Goal: Browse casually: Explore the website without a specific task or goal

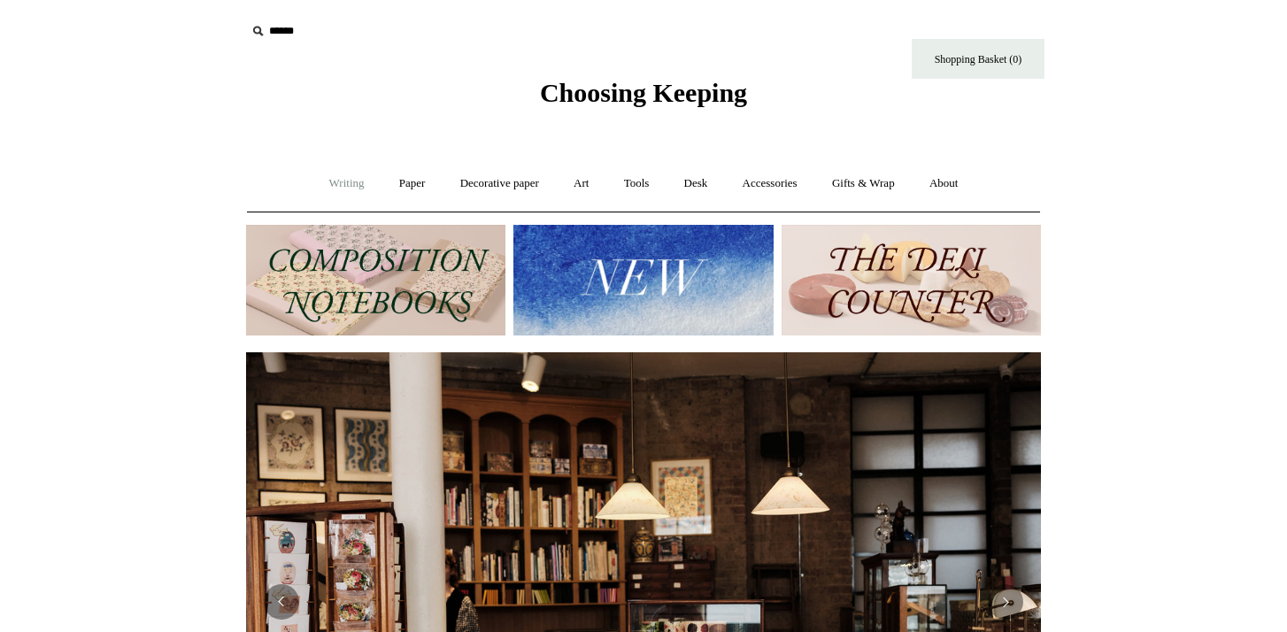
click at [341, 183] on link "Writing +" at bounding box center [346, 183] width 67 height 47
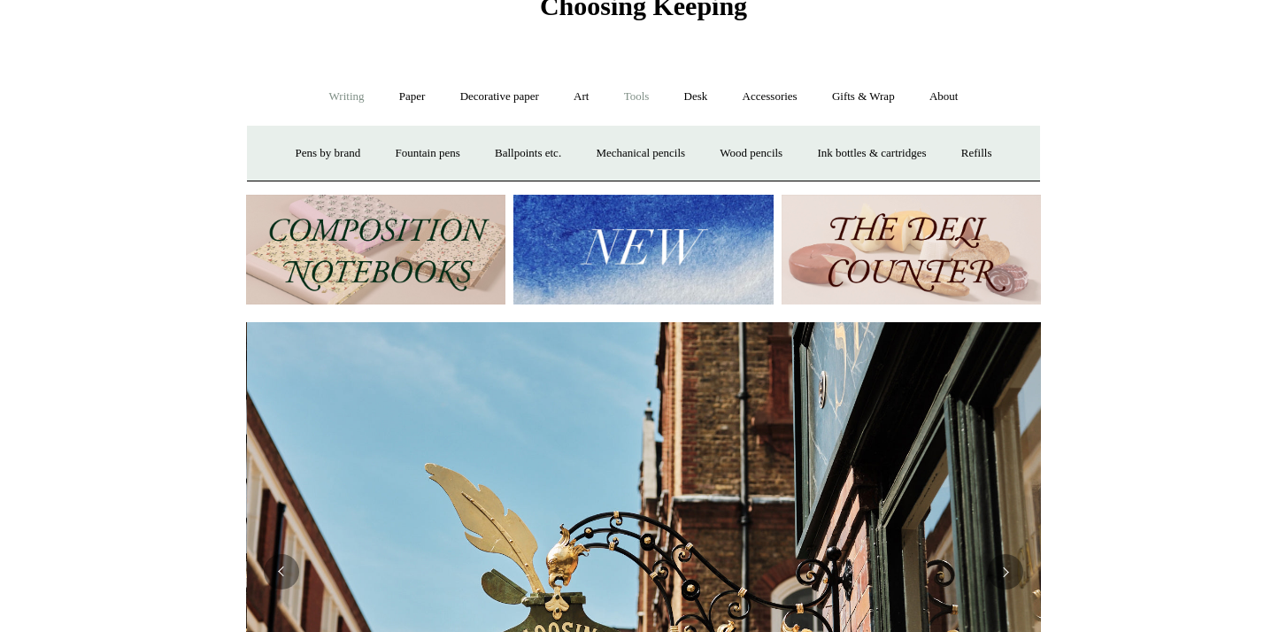
scroll to position [0, 795]
click at [580, 95] on link "Art +" at bounding box center [581, 96] width 47 height 47
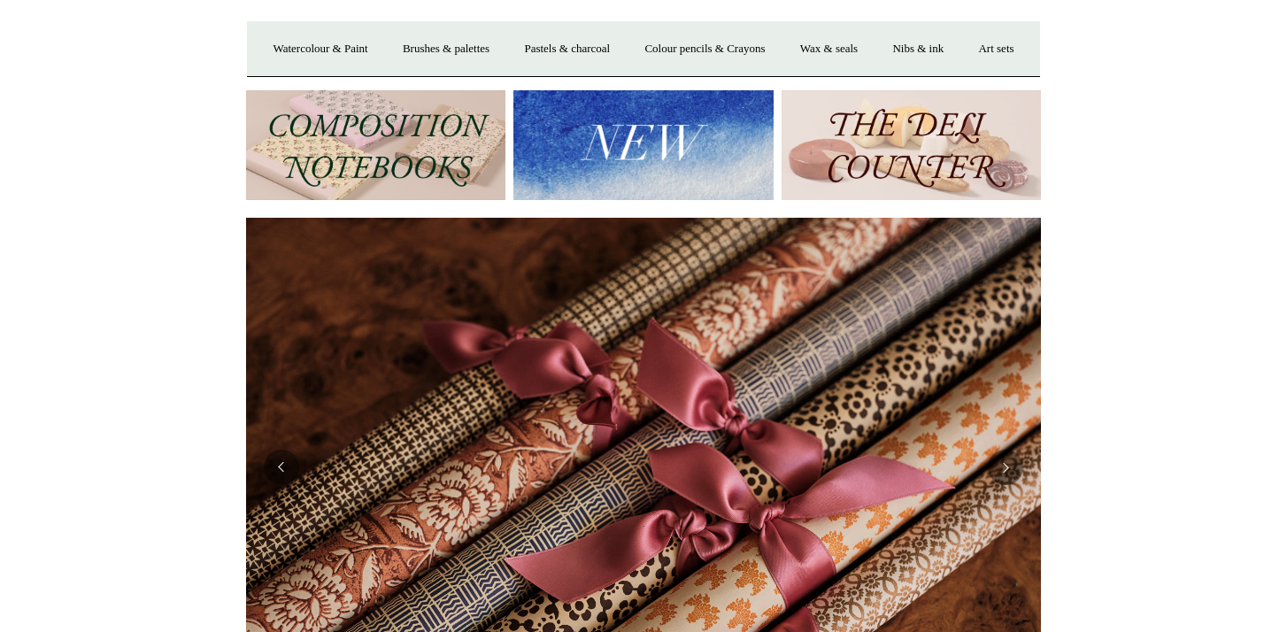
scroll to position [202, 0]
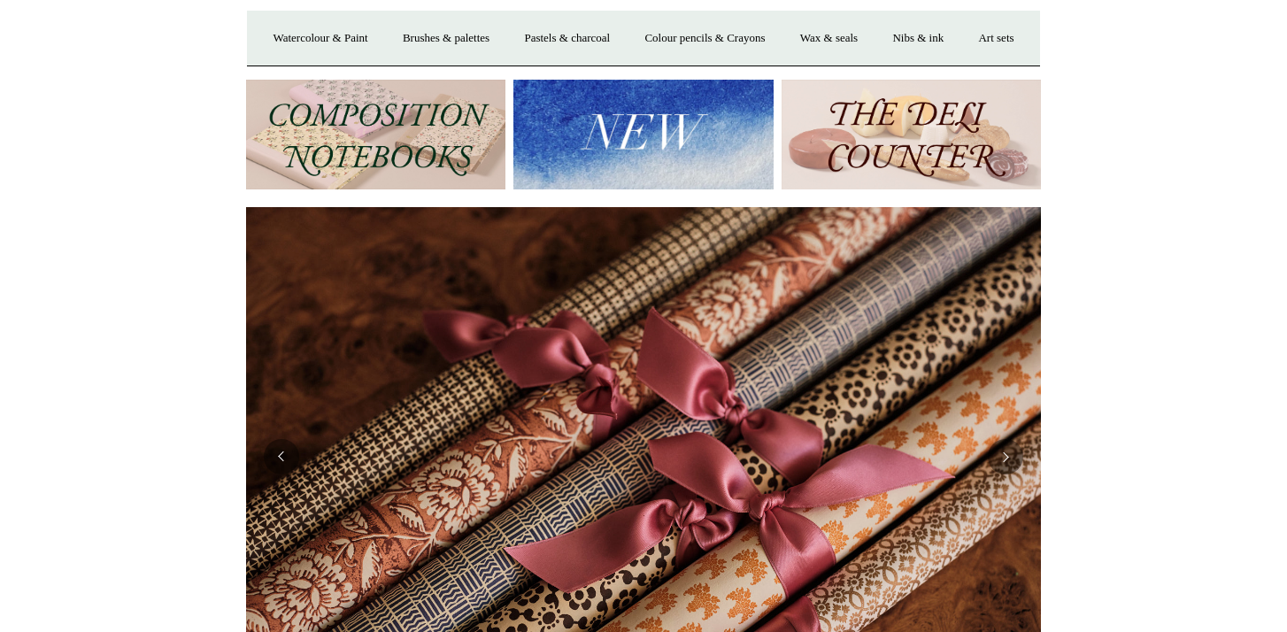
click at [451, 190] on img at bounding box center [375, 135] width 259 height 111
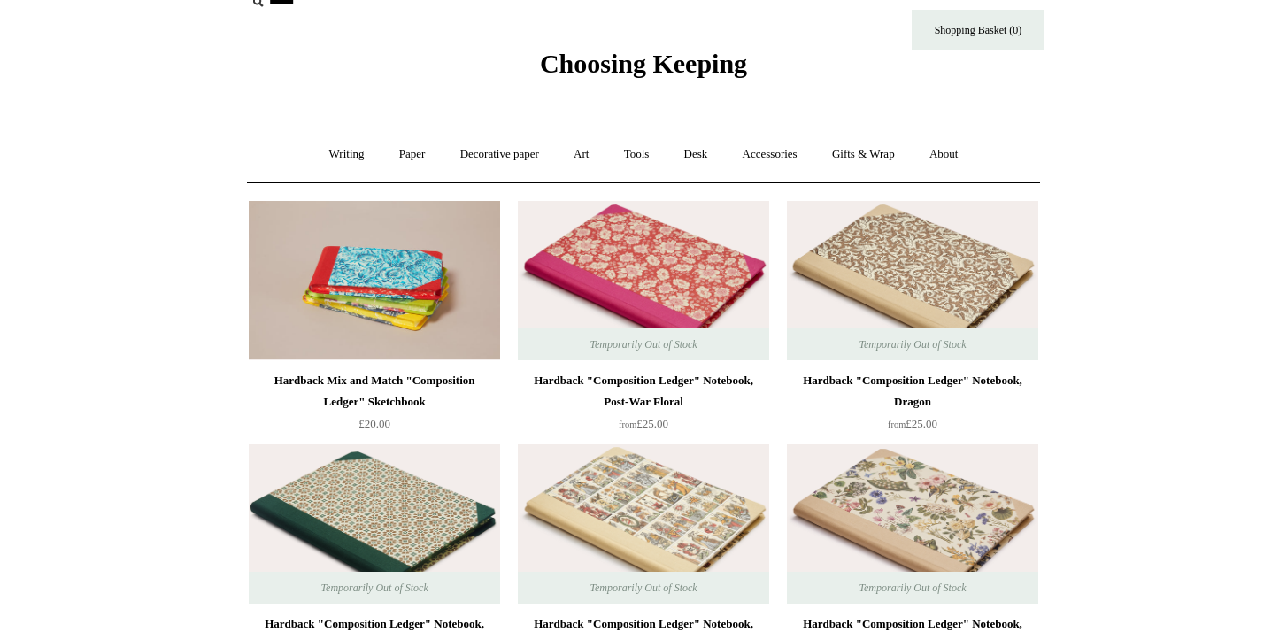
scroll to position [32, 0]
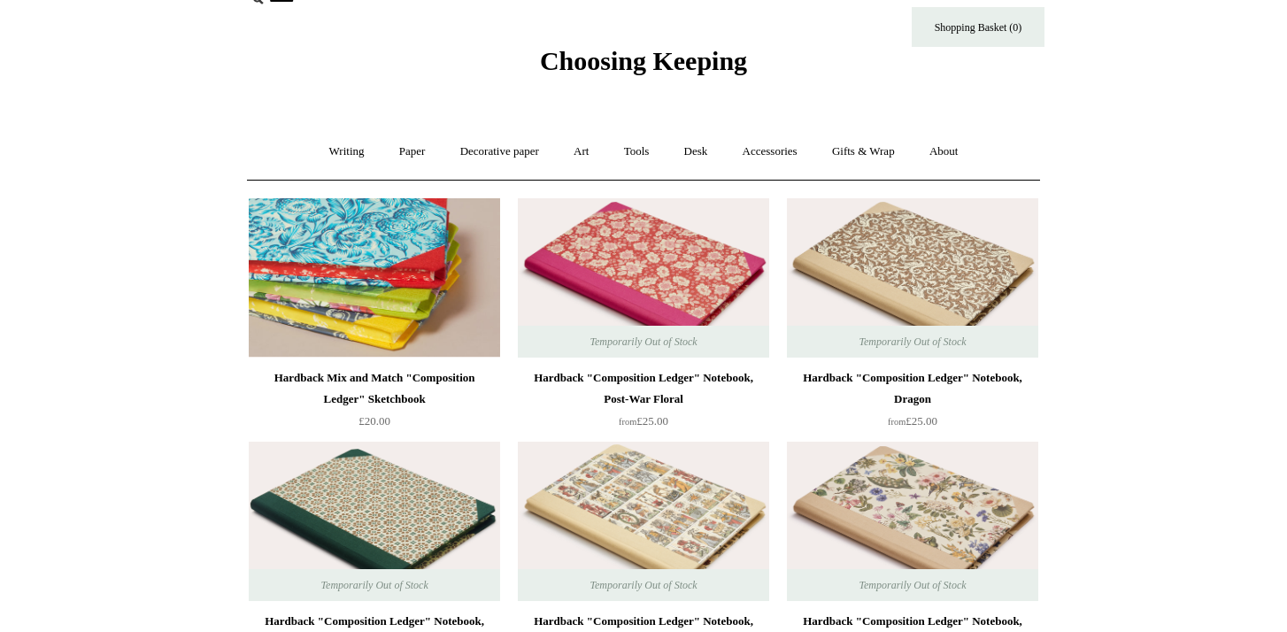
click at [367, 314] on img at bounding box center [374, 277] width 251 height 159
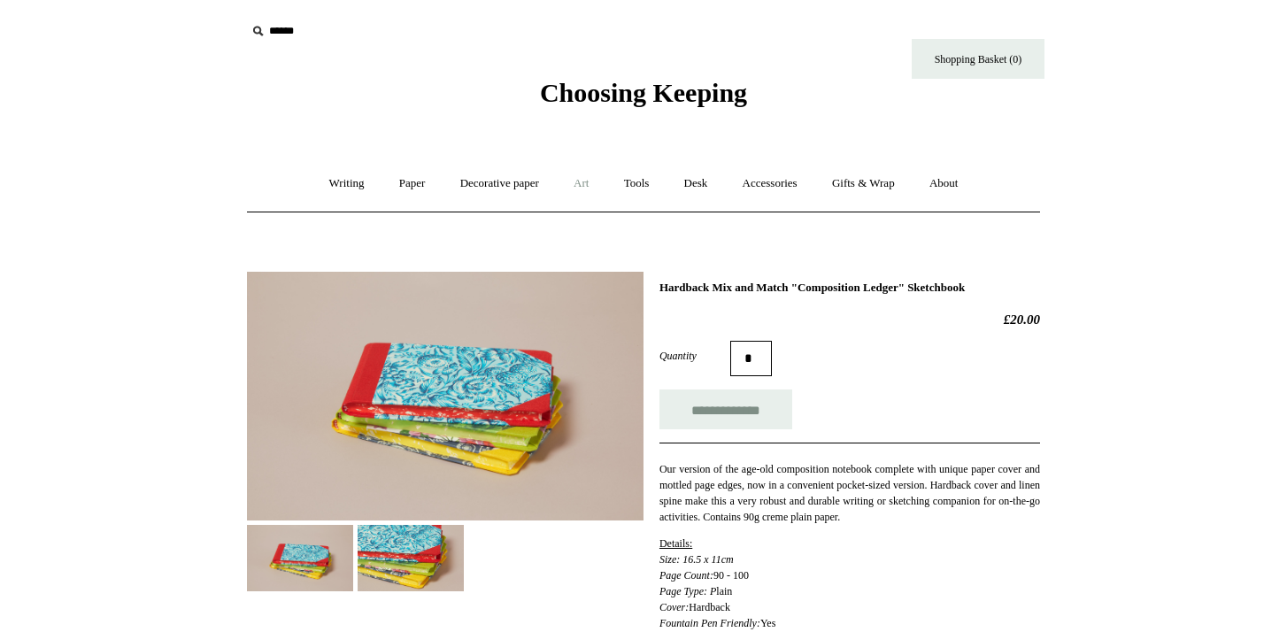
click at [585, 182] on link "Art +" at bounding box center [581, 183] width 47 height 47
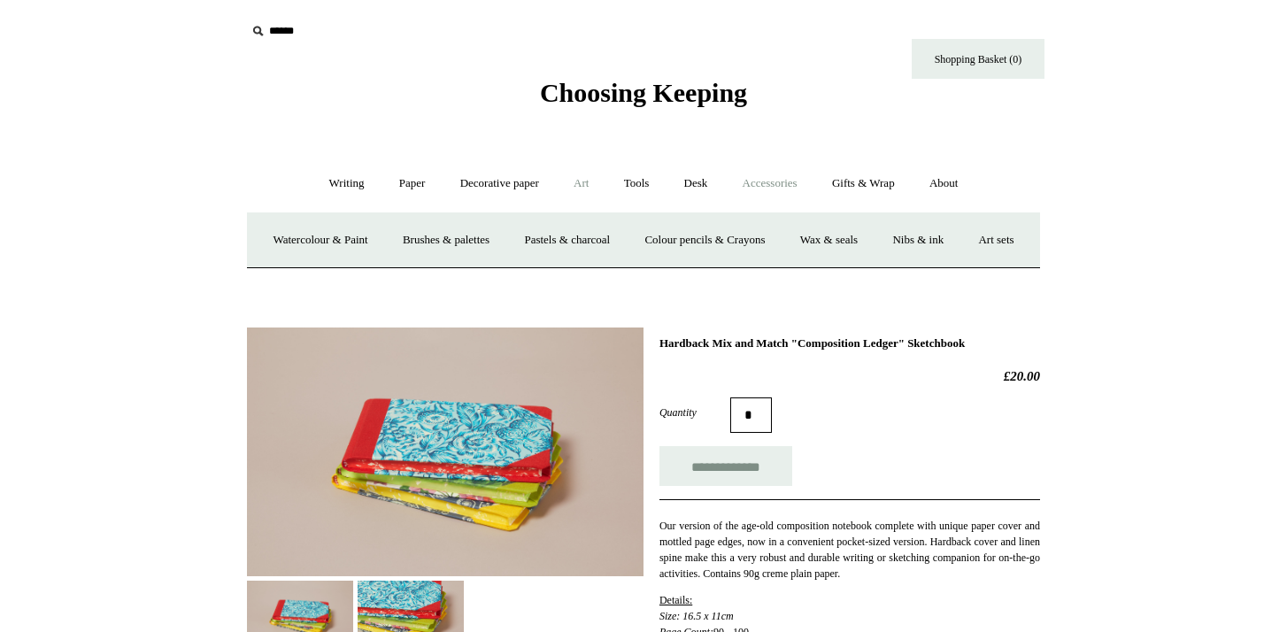
click at [791, 182] on link "Accessories +" at bounding box center [770, 183] width 87 height 47
click at [346, 235] on link "Personal Accessories +" at bounding box center [342, 240] width 128 height 47
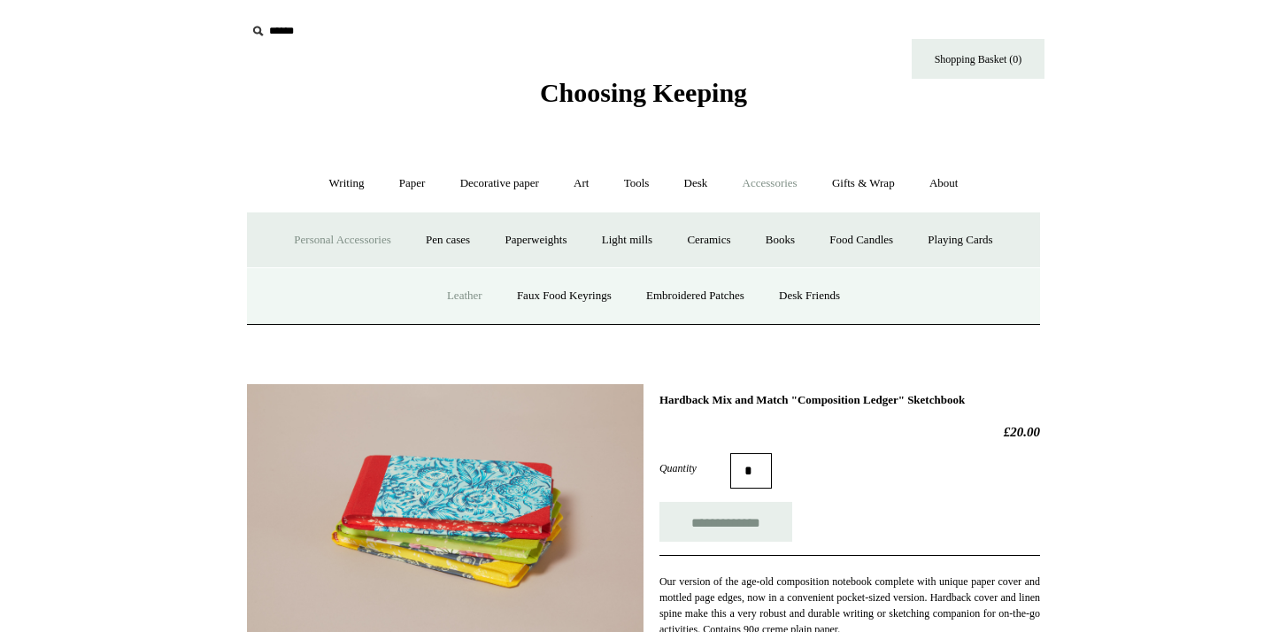
click at [451, 282] on link "Leather" at bounding box center [464, 296] width 67 height 47
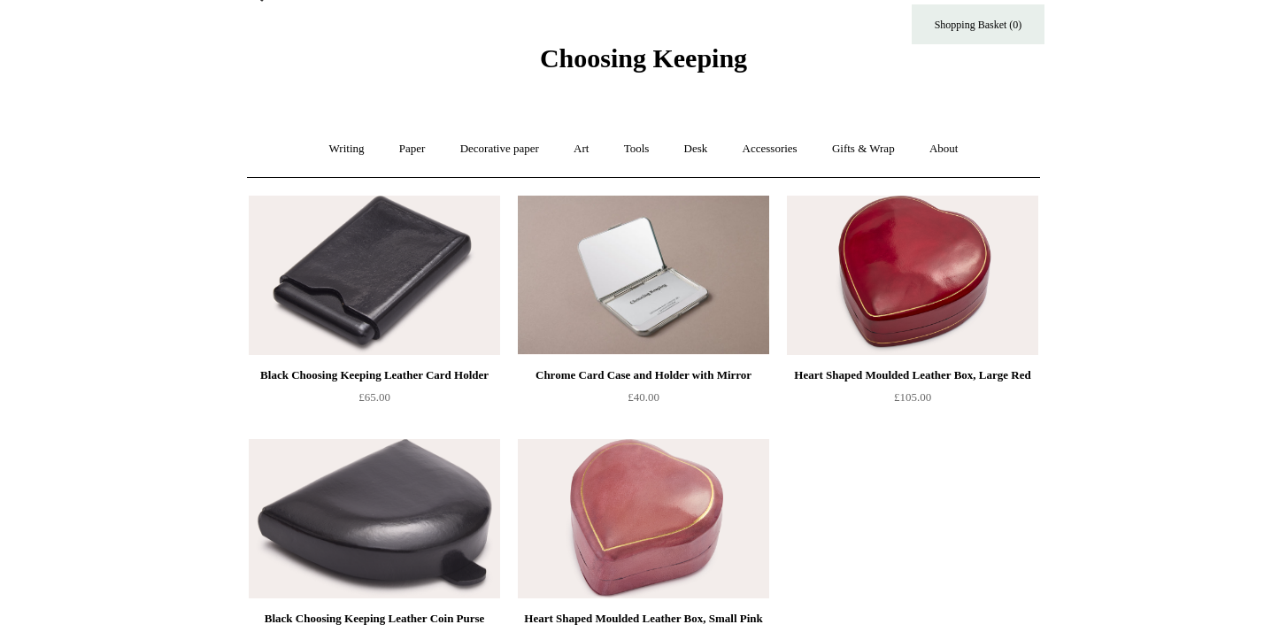
scroll to position [46, 0]
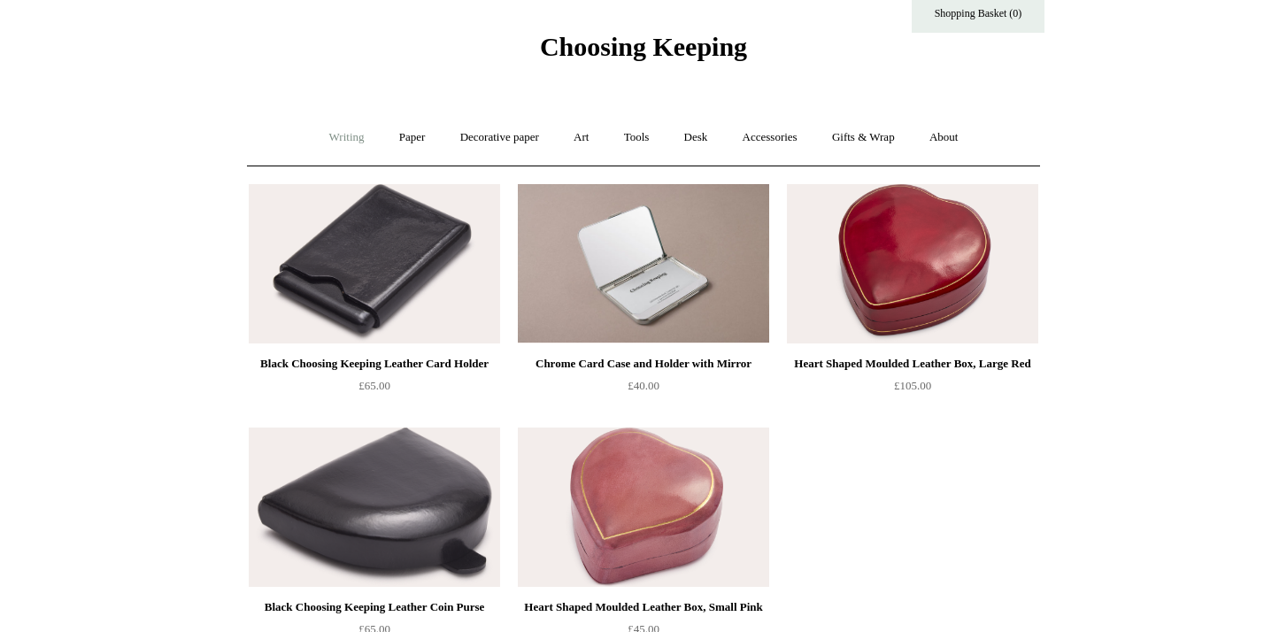
click at [322, 140] on link "Writing +" at bounding box center [346, 137] width 67 height 47
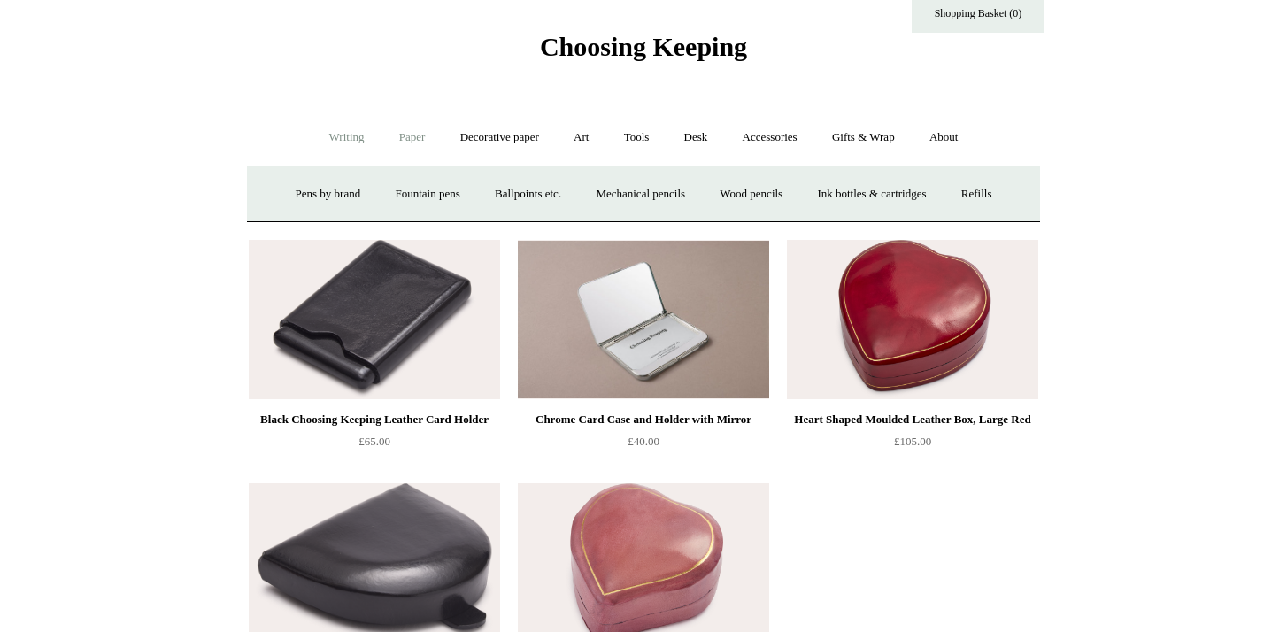
click at [405, 133] on link "Paper +" at bounding box center [412, 137] width 58 height 47
click at [396, 194] on link "Notebooks +" at bounding box center [395, 194] width 81 height 47
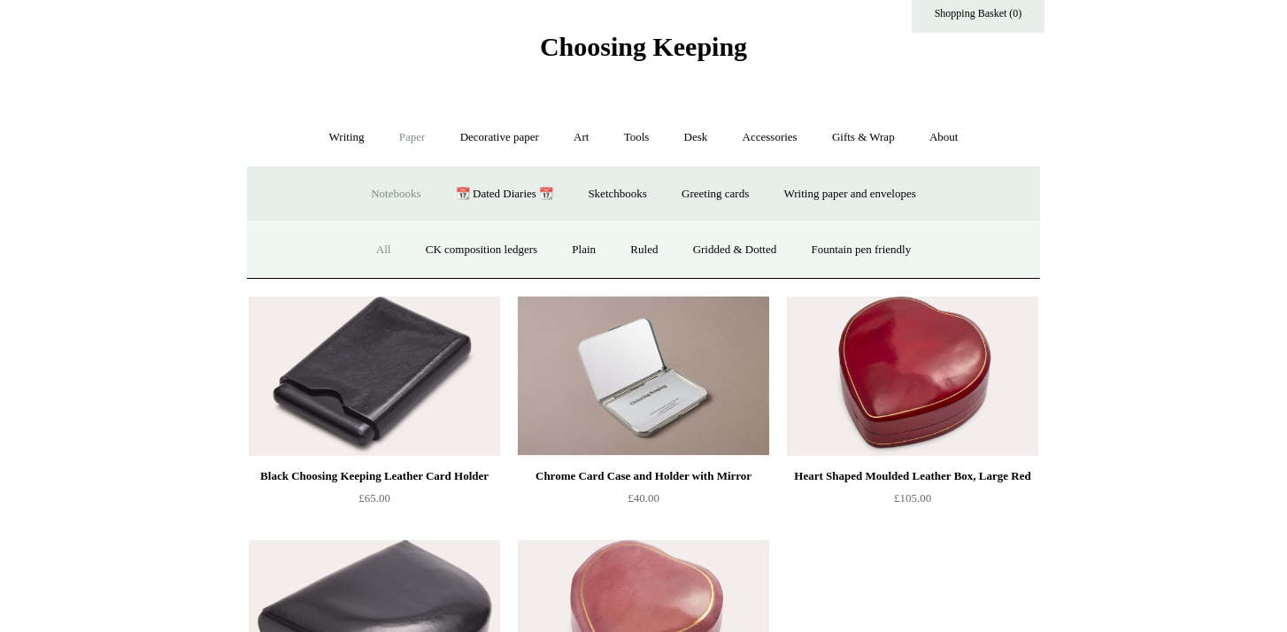
click at [374, 251] on link "All" at bounding box center [383, 250] width 47 height 47
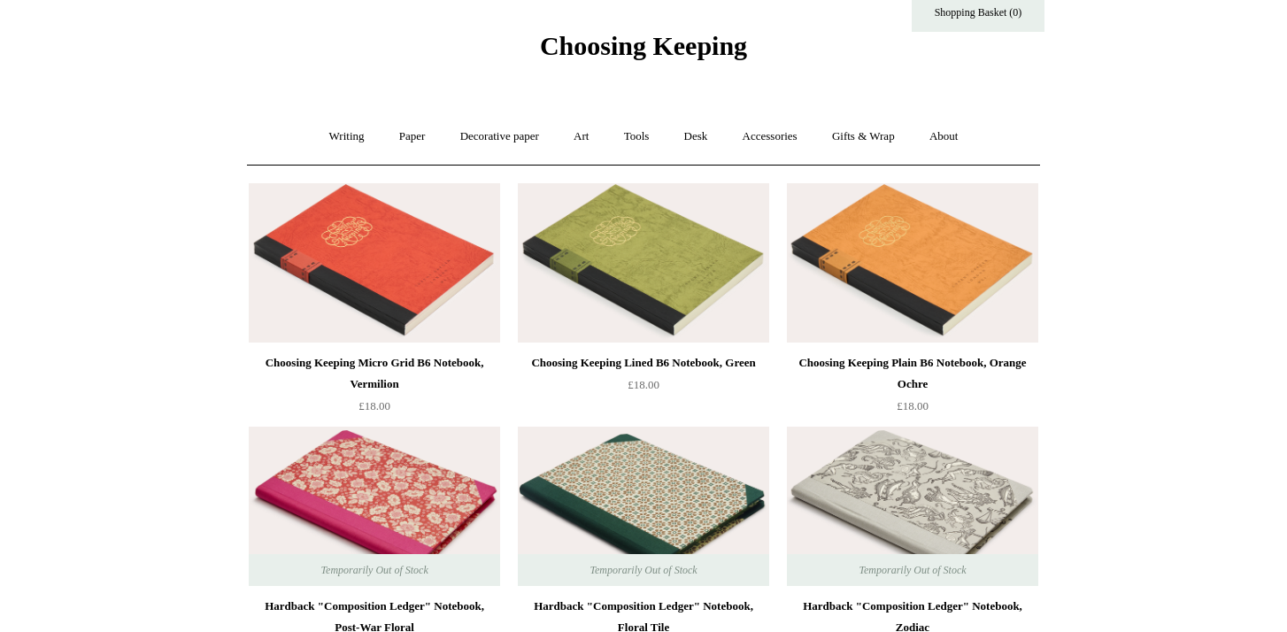
scroll to position [81, 0]
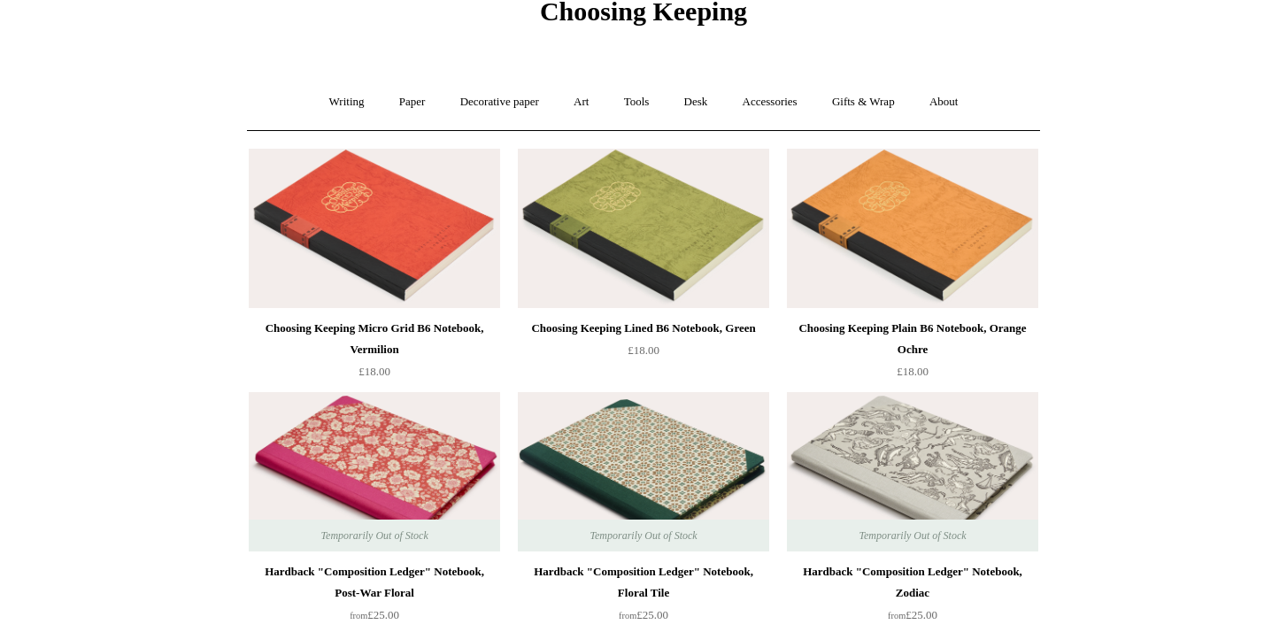
click at [404, 266] on img at bounding box center [374, 228] width 251 height 159
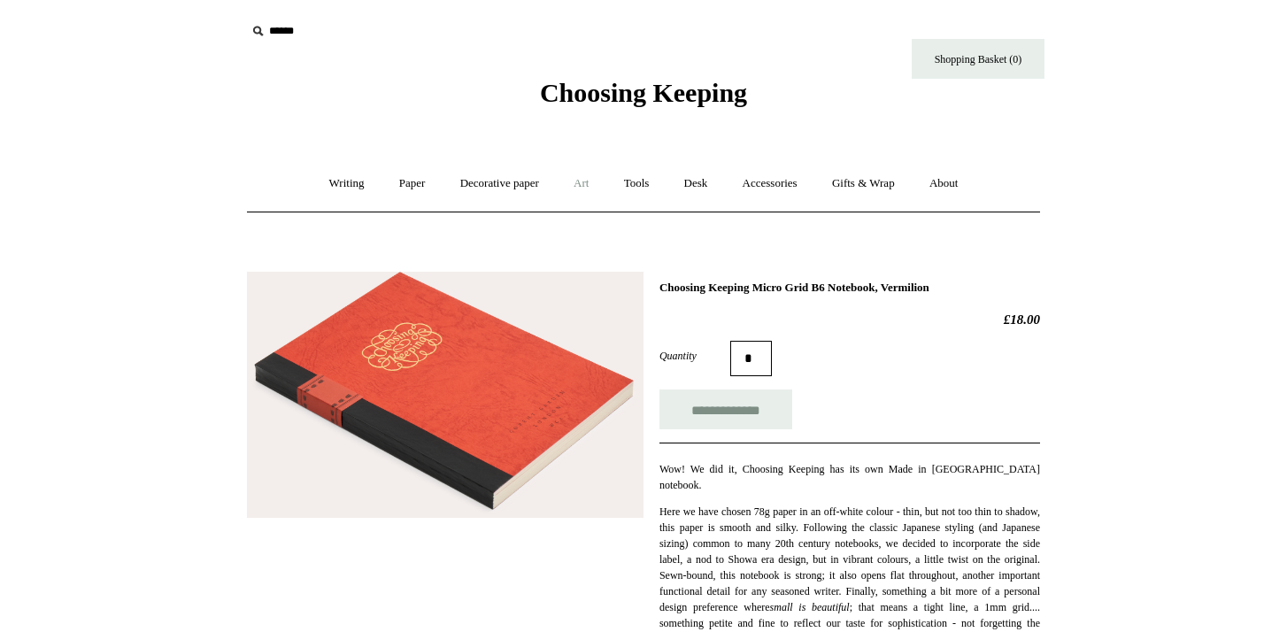
click at [585, 177] on link "Art +" at bounding box center [581, 183] width 47 height 47
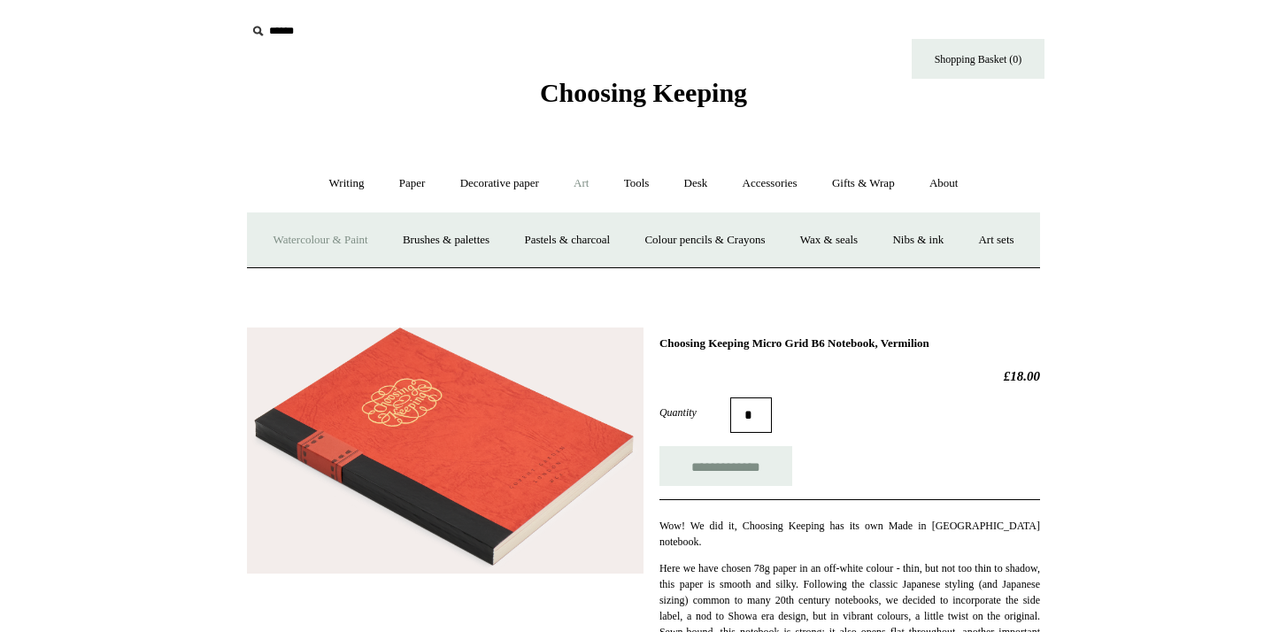
click at [372, 241] on link "Watercolour & Paint" at bounding box center [320, 240] width 127 height 47
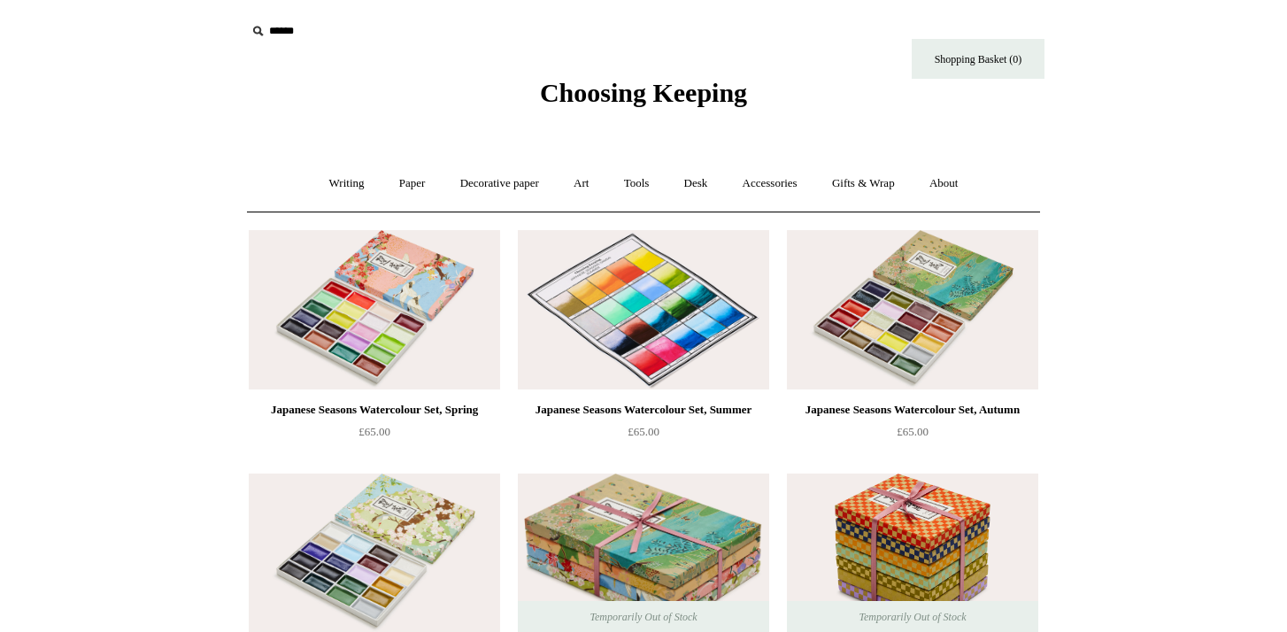
click at [598, 314] on img at bounding box center [643, 309] width 251 height 159
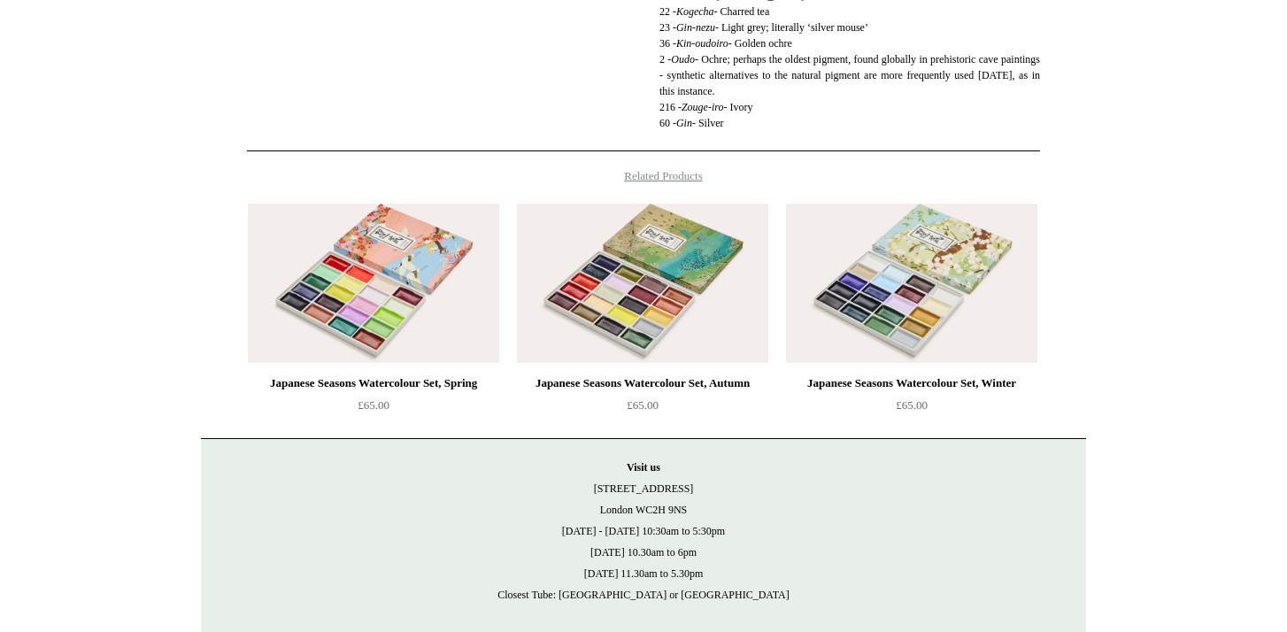
scroll to position [1663, 0]
